Goal: Navigation & Orientation: Find specific page/section

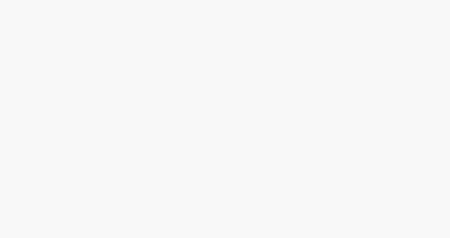
click at [207, 228] on body at bounding box center [225, 119] width 450 height 238
click at [27, 120] on body at bounding box center [225, 119] width 450 height 238
click at [126, 49] on body at bounding box center [225, 119] width 450 height 238
click at [249, 215] on body at bounding box center [225, 119] width 450 height 238
click at [175, 112] on body at bounding box center [225, 119] width 450 height 238
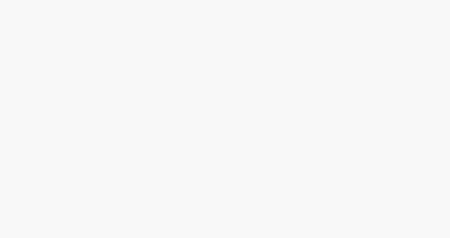
click at [319, 150] on body at bounding box center [225, 119] width 450 height 238
click at [233, 67] on body at bounding box center [225, 119] width 450 height 238
